Goal: Task Accomplishment & Management: Use online tool/utility

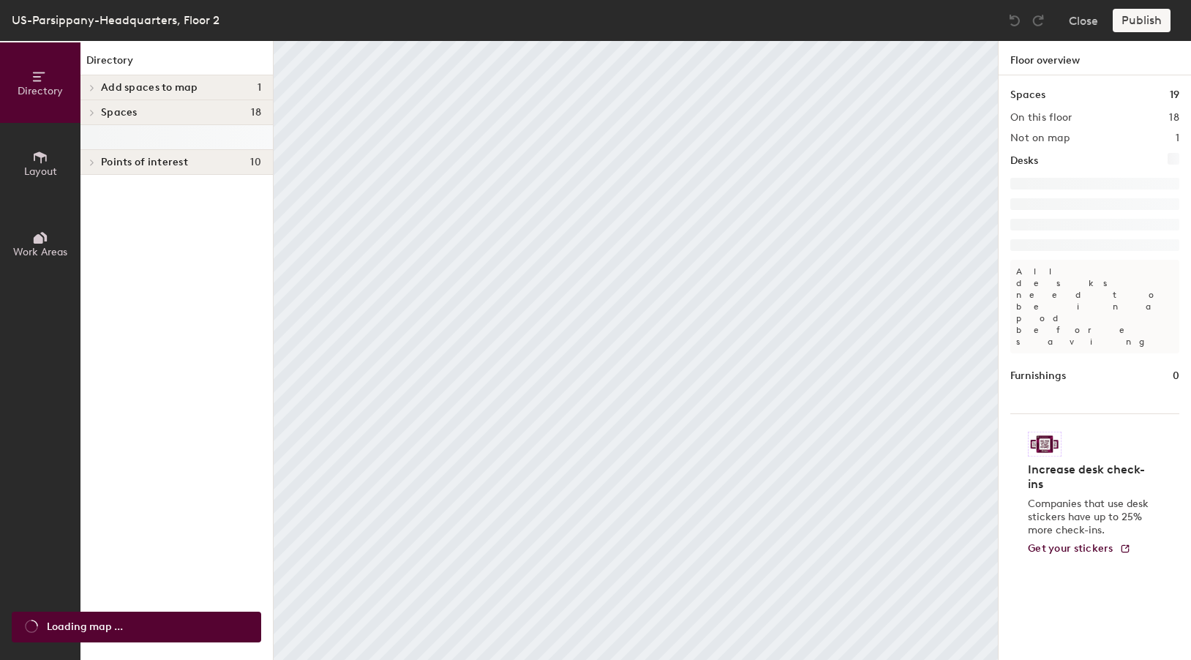
click at [33, 169] on span "Layout" at bounding box center [40, 171] width 33 height 12
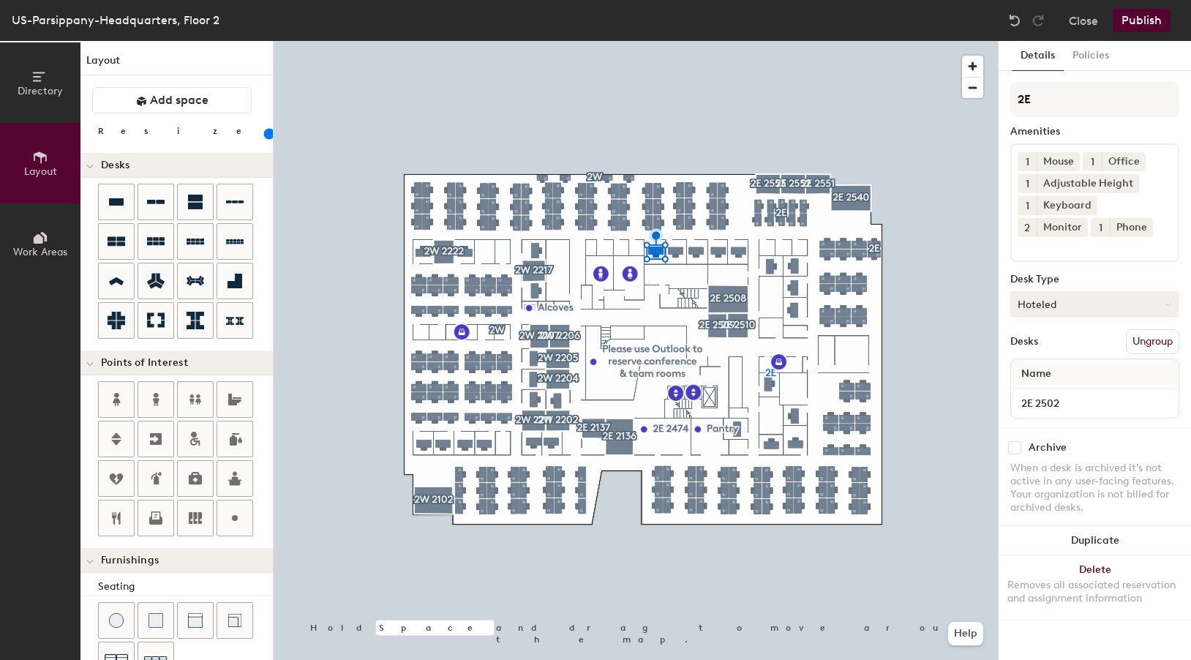
click at [1079, 305] on button "Hoteled" at bounding box center [1095, 304] width 169 height 26
click at [1061, 347] on div "Assigned" at bounding box center [1084, 350] width 146 height 22
click at [1140, 20] on button "Publish" at bounding box center [1142, 20] width 58 height 23
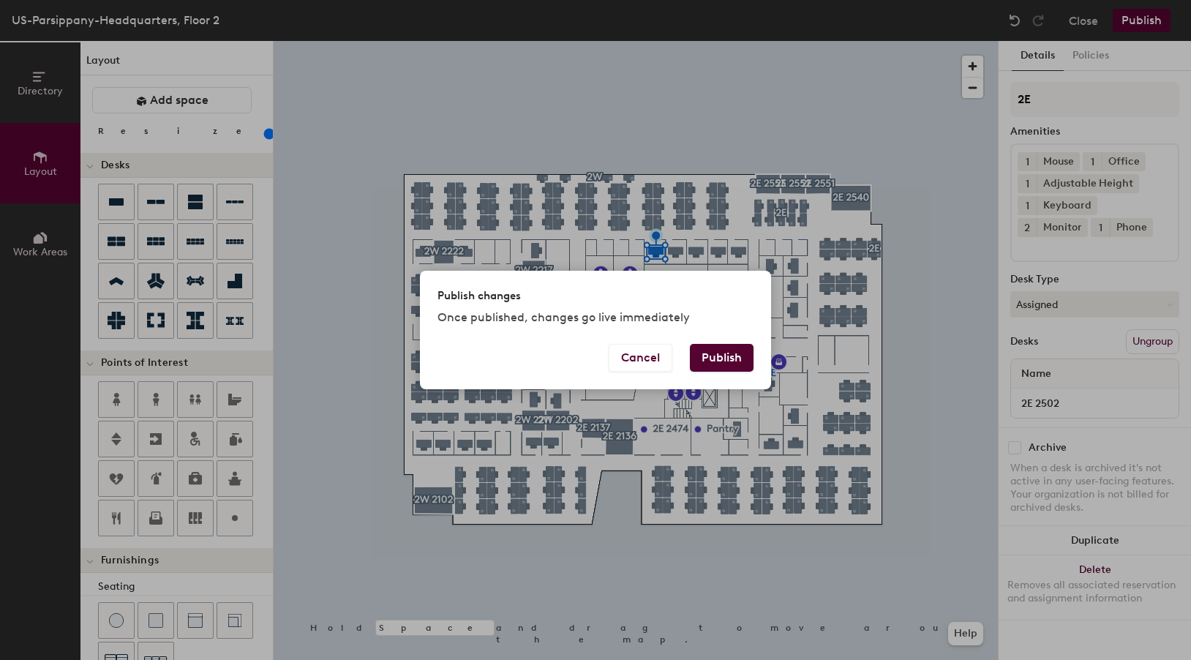
click at [720, 349] on button "Publish" at bounding box center [722, 358] width 64 height 28
type input "20"
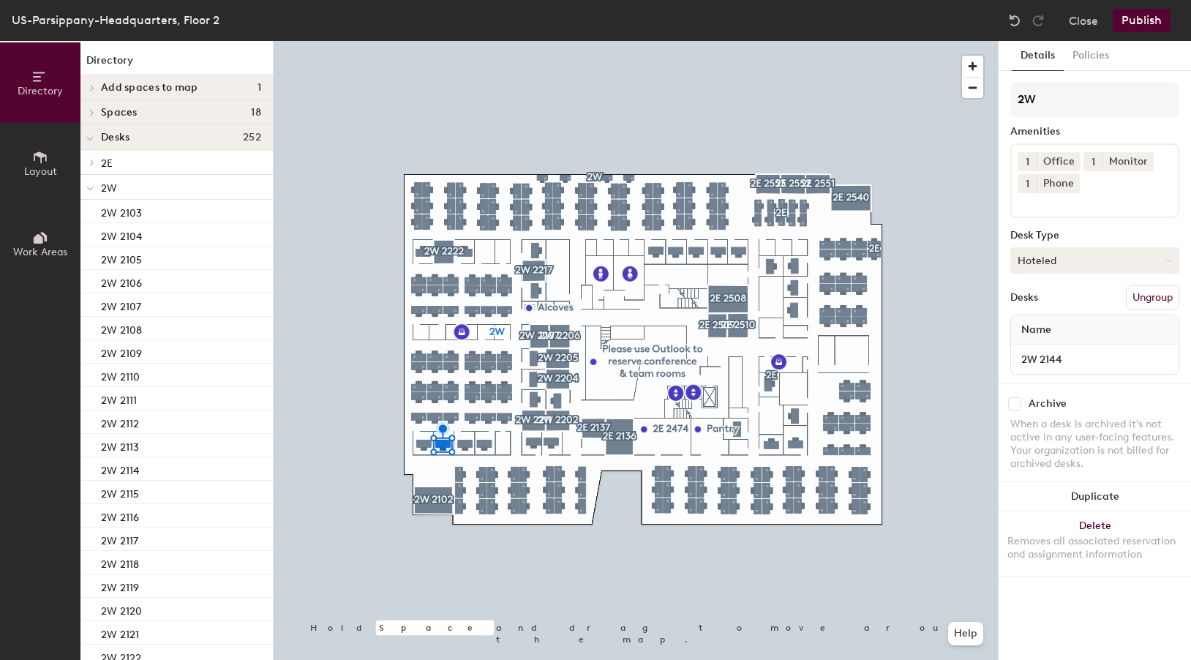
click at [1127, 257] on button "Hoteled" at bounding box center [1095, 260] width 169 height 26
click at [1073, 303] on div "Assigned" at bounding box center [1084, 306] width 146 height 22
click at [1142, 24] on button "Publish" at bounding box center [1142, 20] width 58 height 23
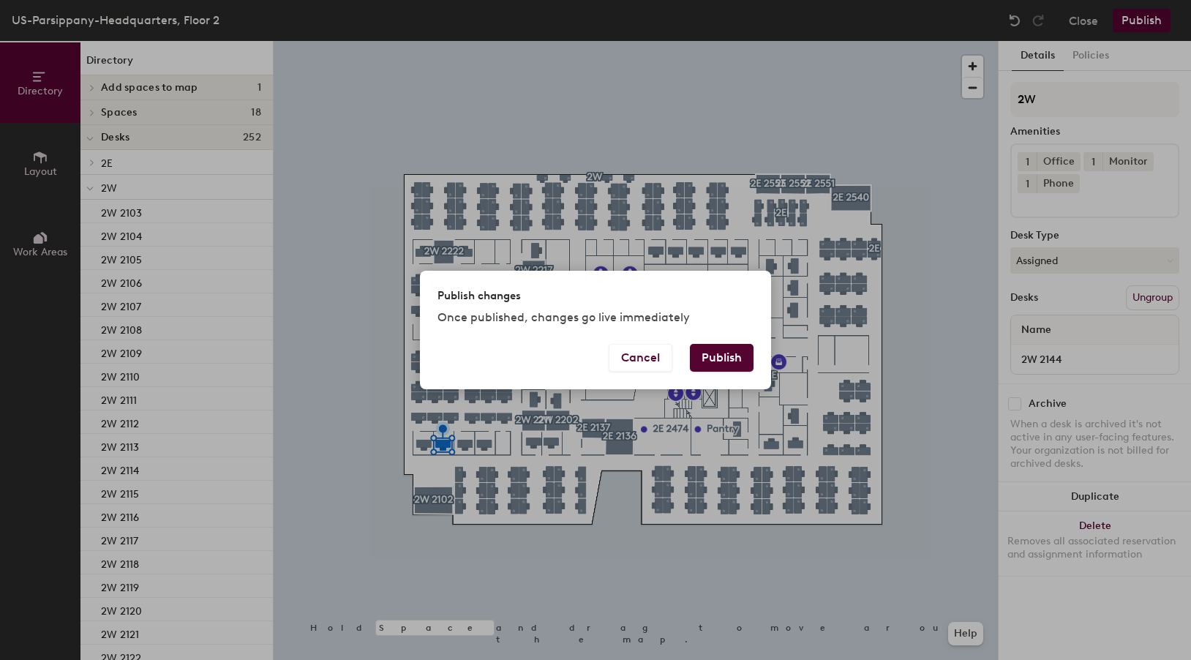
click at [727, 356] on button "Publish" at bounding box center [722, 358] width 64 height 28
